Goal: Use online tool/utility: Utilize a website feature to perform a specific function

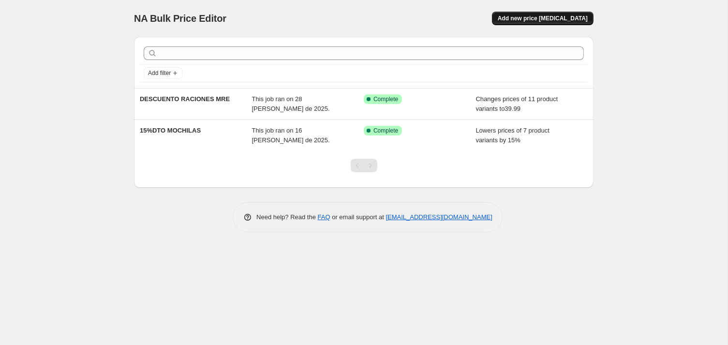
click at [563, 18] on span "Add new price [MEDICAL_DATA]" at bounding box center [543, 19] width 90 height 8
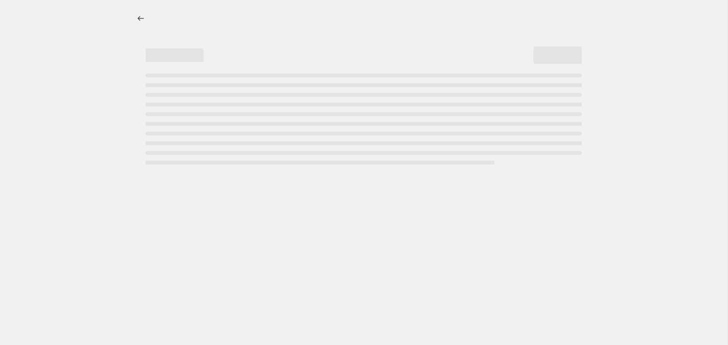
select select "percentage"
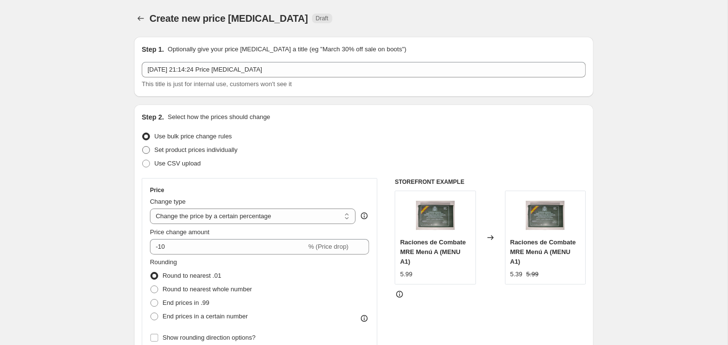
click at [142, 154] on span at bounding box center [146, 150] width 8 height 8
click at [142, 147] on input "Set product prices individually" at bounding box center [142, 146] width 0 height 0
radio input "true"
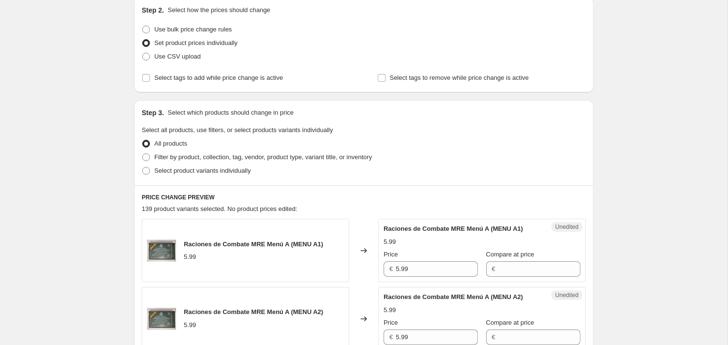
scroll to position [205, 0]
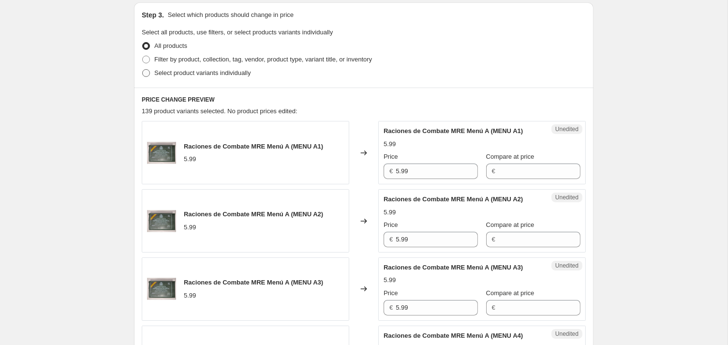
click at [142, 77] on span at bounding box center [146, 73] width 8 height 8
click at [142, 70] on input "Select product variants individually" at bounding box center [142, 69] width 0 height 0
radio input "true"
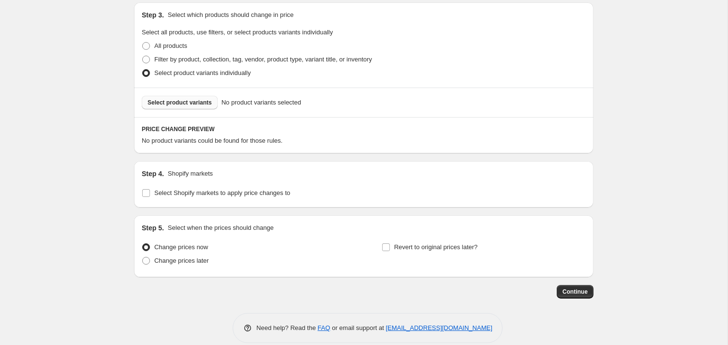
click at [189, 106] on span "Select product variants" at bounding box center [180, 103] width 64 height 8
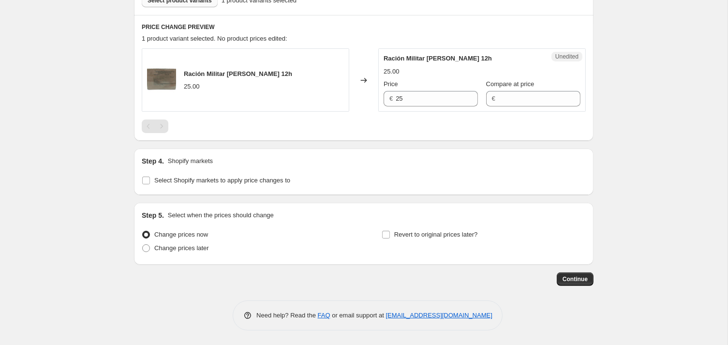
scroll to position [130, 0]
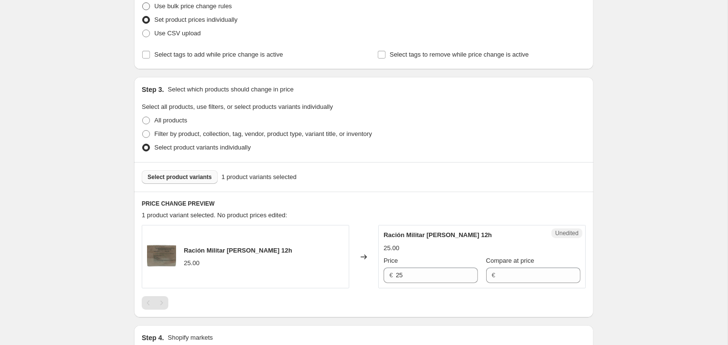
click at [142, 10] on span at bounding box center [146, 6] width 8 height 8
click at [142, 3] on input "Use bulk price change rules" at bounding box center [142, 2] width 0 height 0
radio input "true"
select select "percentage"
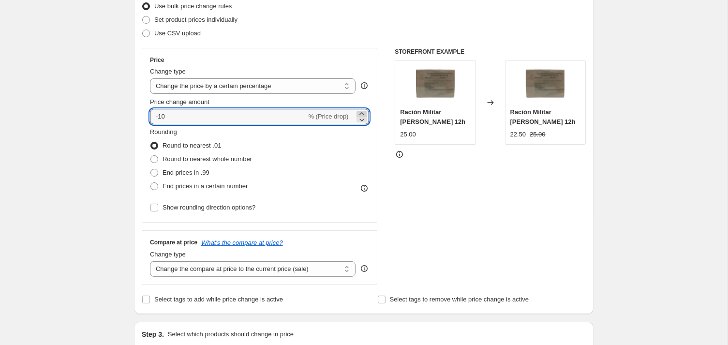
click at [360, 119] on icon at bounding box center [362, 114] width 10 height 10
click at [361, 121] on icon at bounding box center [362, 120] width 5 height 3
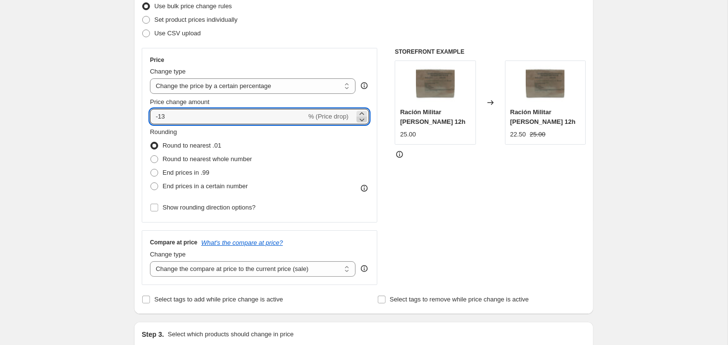
click at [361, 121] on icon at bounding box center [362, 120] width 5 height 3
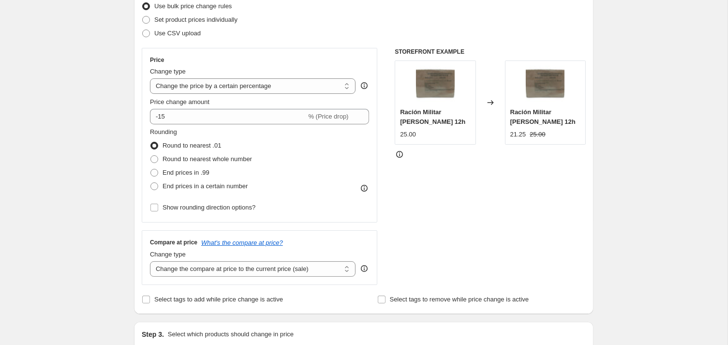
click at [343, 152] on div "Rounding Round to nearest .01 Round to nearest whole number End prices in .99 E…" at bounding box center [259, 160] width 219 height 66
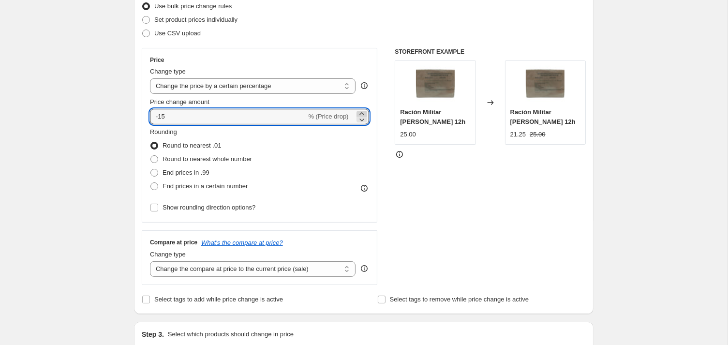
click at [364, 119] on icon at bounding box center [362, 114] width 10 height 10
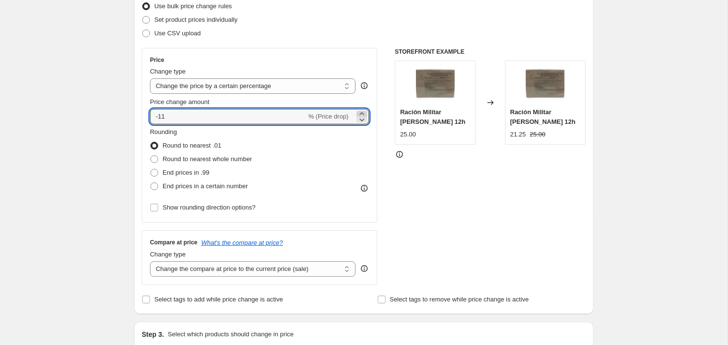
type input "-10"
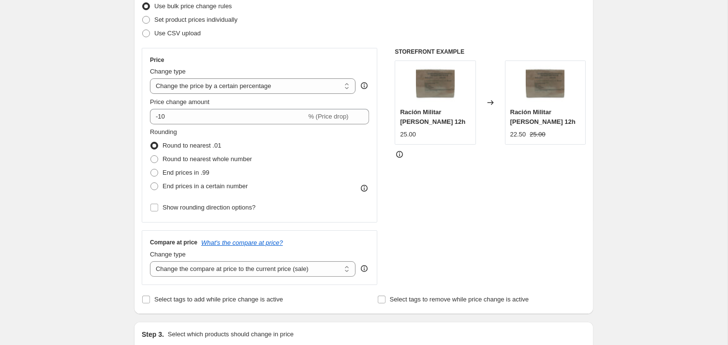
click at [332, 181] on div "Rounding Round to nearest .01 Round to nearest whole number End prices in .99 E…" at bounding box center [259, 160] width 219 height 66
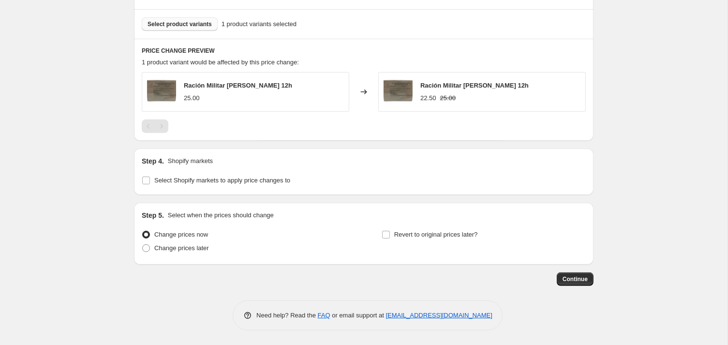
scroll to position [565, 0]
click at [142, 179] on input "Select Shopify markets to apply price changes to" at bounding box center [146, 181] width 8 height 8
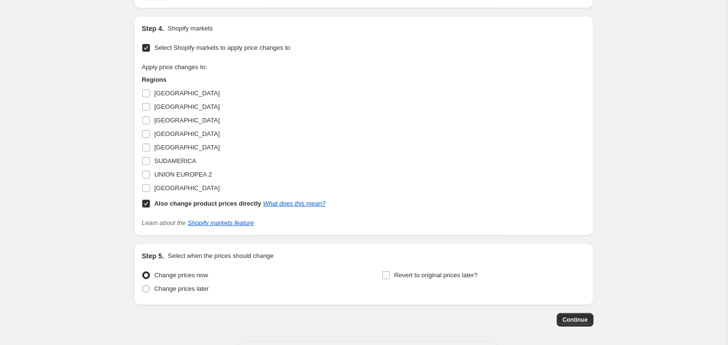
scroll to position [543, 0]
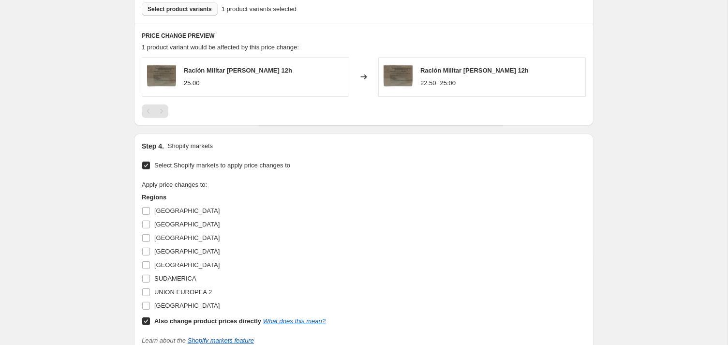
click at [142, 169] on input "Select Shopify markets to apply price changes to" at bounding box center [146, 166] width 8 height 8
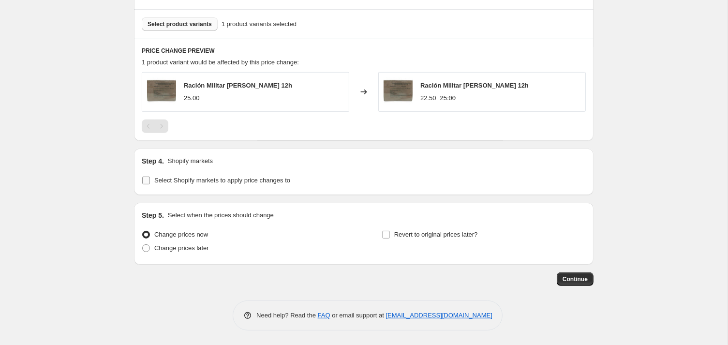
click at [142, 184] on input "Select Shopify markets to apply price changes to" at bounding box center [146, 181] width 8 height 8
checkbox input "true"
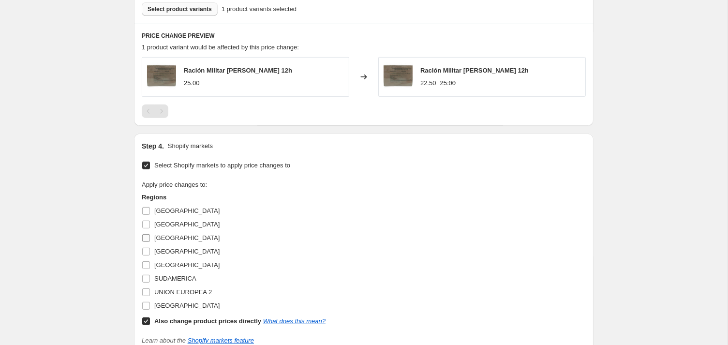
click at [142, 242] on input "España" at bounding box center [146, 238] width 8 height 8
checkbox input "true"
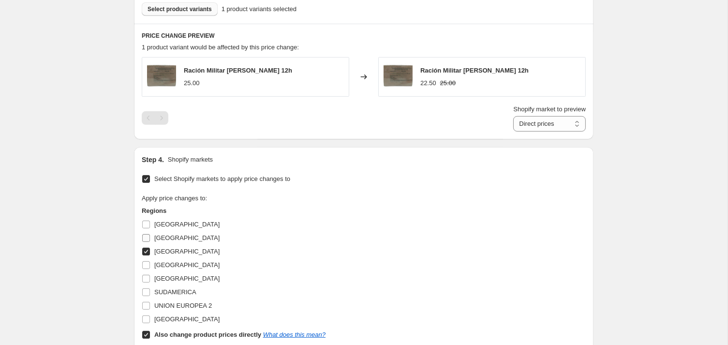
scroll to position [748, 0]
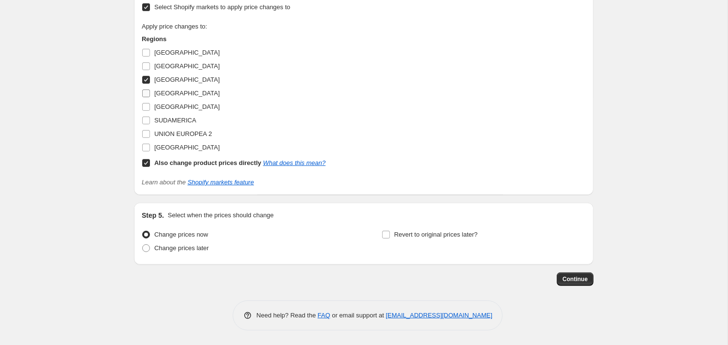
click at [142, 97] on input "PORTUGAL" at bounding box center [146, 94] width 8 height 8
checkbox input "true"
click at [142, 111] on input "REINO UNIDO" at bounding box center [146, 107] width 8 height 8
checkbox input "true"
click at [142, 124] on input "SUDAMERICA" at bounding box center [146, 121] width 8 height 8
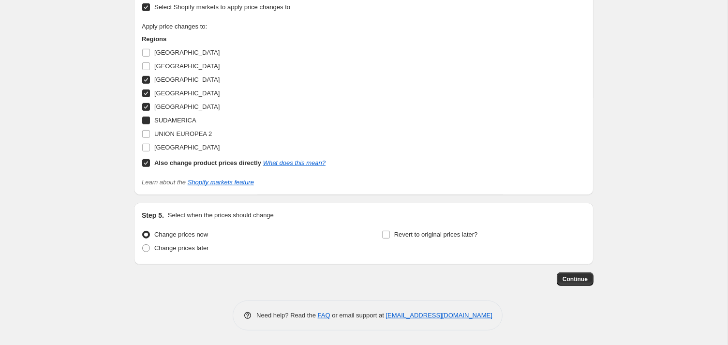
checkbox input "true"
click at [142, 138] on input "UNION EUROPEA 2" at bounding box center [146, 134] width 8 height 8
checkbox input "true"
click at [142, 151] on input "alemania" at bounding box center [146, 148] width 8 height 8
checkbox input "true"
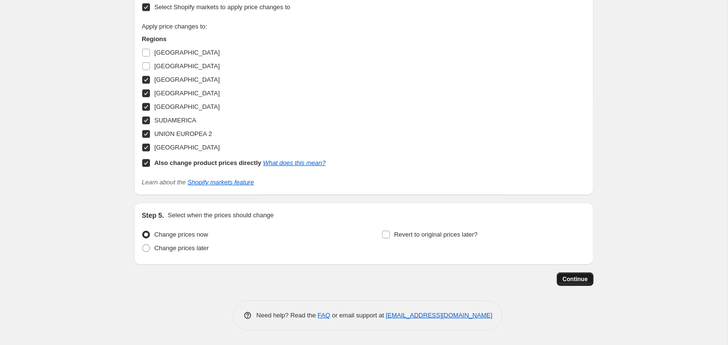
click at [588, 283] on span "Continue" at bounding box center [575, 279] width 25 height 8
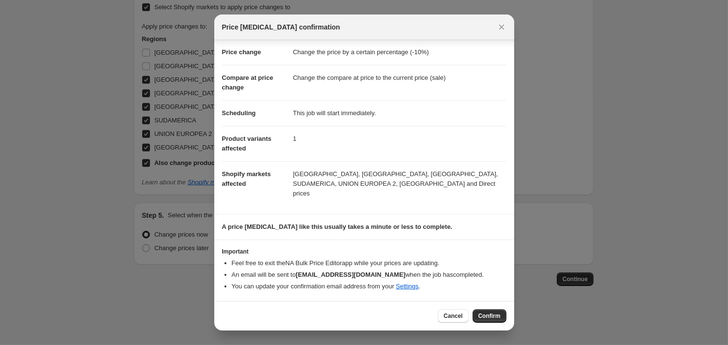
scroll to position [30, 0]
click at [501, 312] on span "Confirm" at bounding box center [490, 316] width 22 height 8
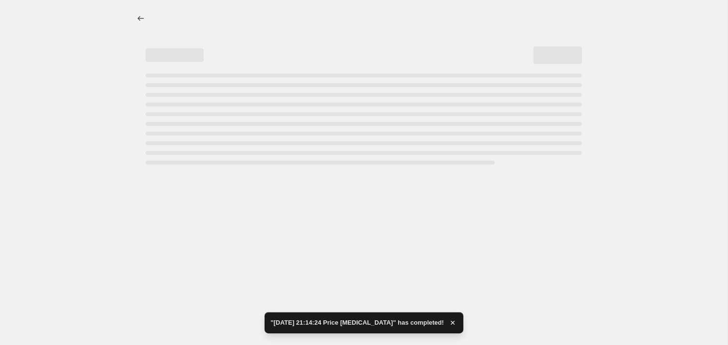
select select "percentage"
